Goal: Information Seeking & Learning: Learn about a topic

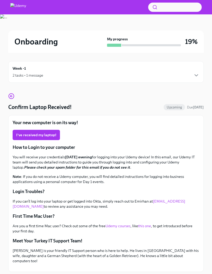
click at [68, 68] on div "Week -1 2 tasks • 1 message" at bounding box center [106, 72] width 187 height 13
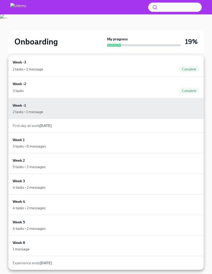
click at [188, 65] on div "Week -3 2 tasks • 1 message Complete" at bounding box center [106, 65] width 187 height 13
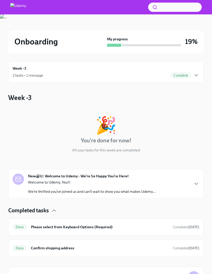
click at [197, 73] on icon "button" at bounding box center [196, 75] width 6 height 6
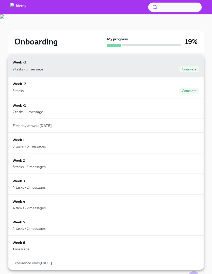
click at [139, 88] on div "3 tasks Complete" at bounding box center [106, 91] width 187 height 6
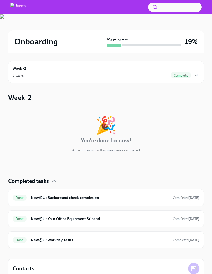
click at [188, 218] on strong "[DATE]" at bounding box center [193, 219] width 11 height 4
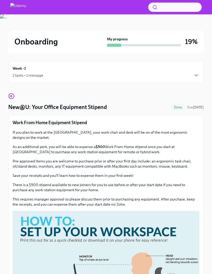
click at [195, 75] on icon "button" at bounding box center [196, 75] width 6 height 6
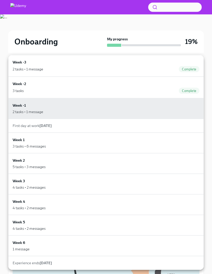
click at [122, 125] on div "First day at work [DATE]" at bounding box center [106, 125] width 187 height 5
click at [117, 143] on div "Week 1 3 tasks • 6 messages" at bounding box center [106, 143] width 187 height 12
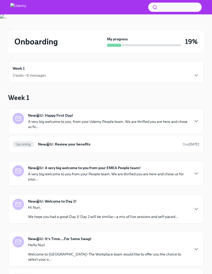
click at [92, 128] on p "A very big welcome to you, from your Udemy People team. We are thrilled you are…" at bounding box center [108, 124] width 161 height 10
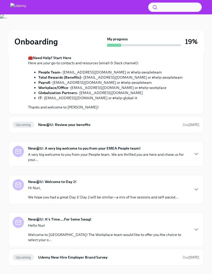
scroll to position [170, 0]
click at [194, 126] on strong "[DATE]" at bounding box center [193, 125] width 11 height 4
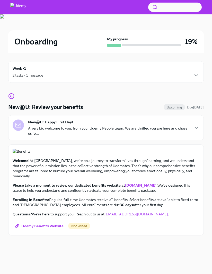
scroll to position [56, 0]
click at [47, 228] on span "Udemy Benefits Website" at bounding box center [39, 225] width 47 height 5
